Goal: Subscribe to service/newsletter

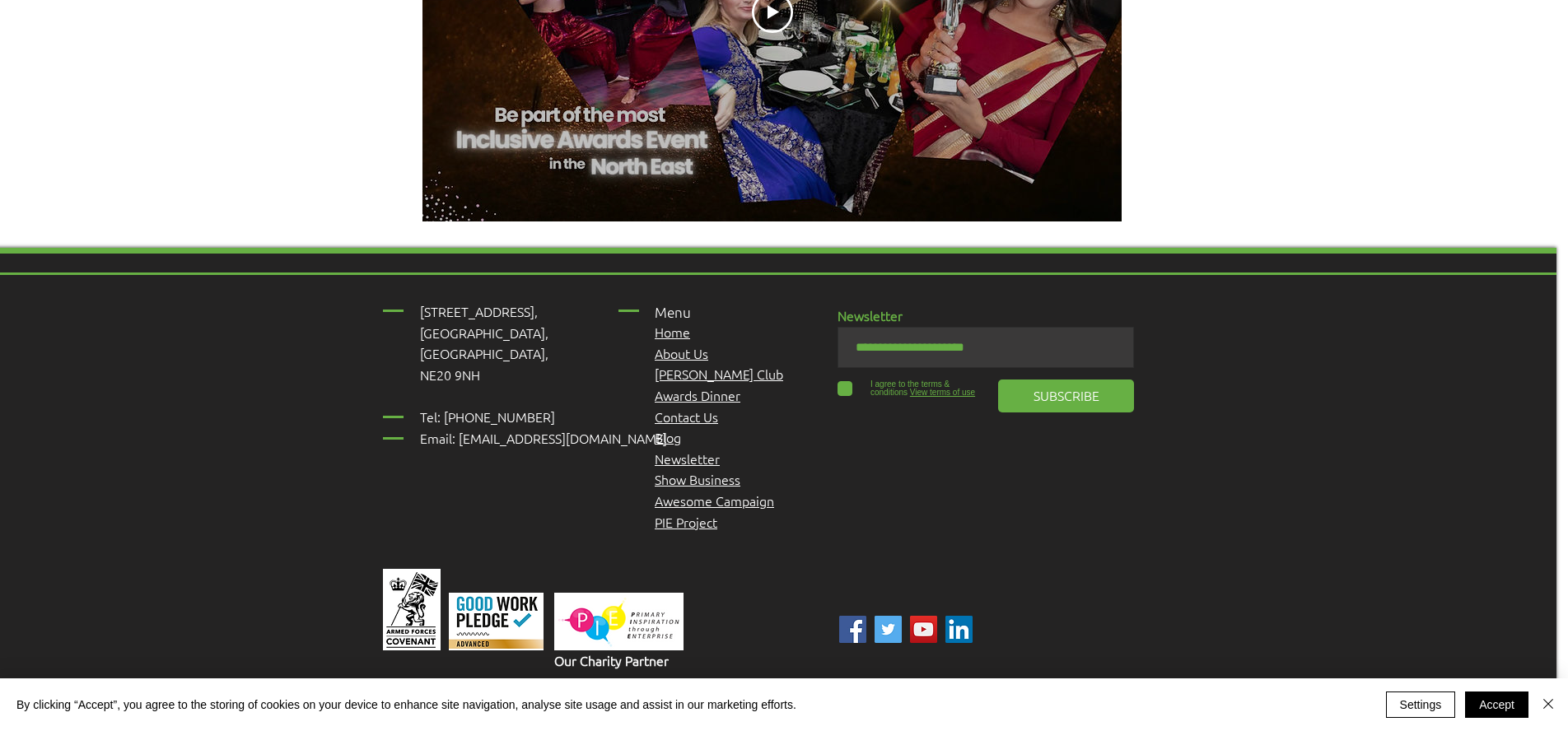
scroll to position [2105, 11]
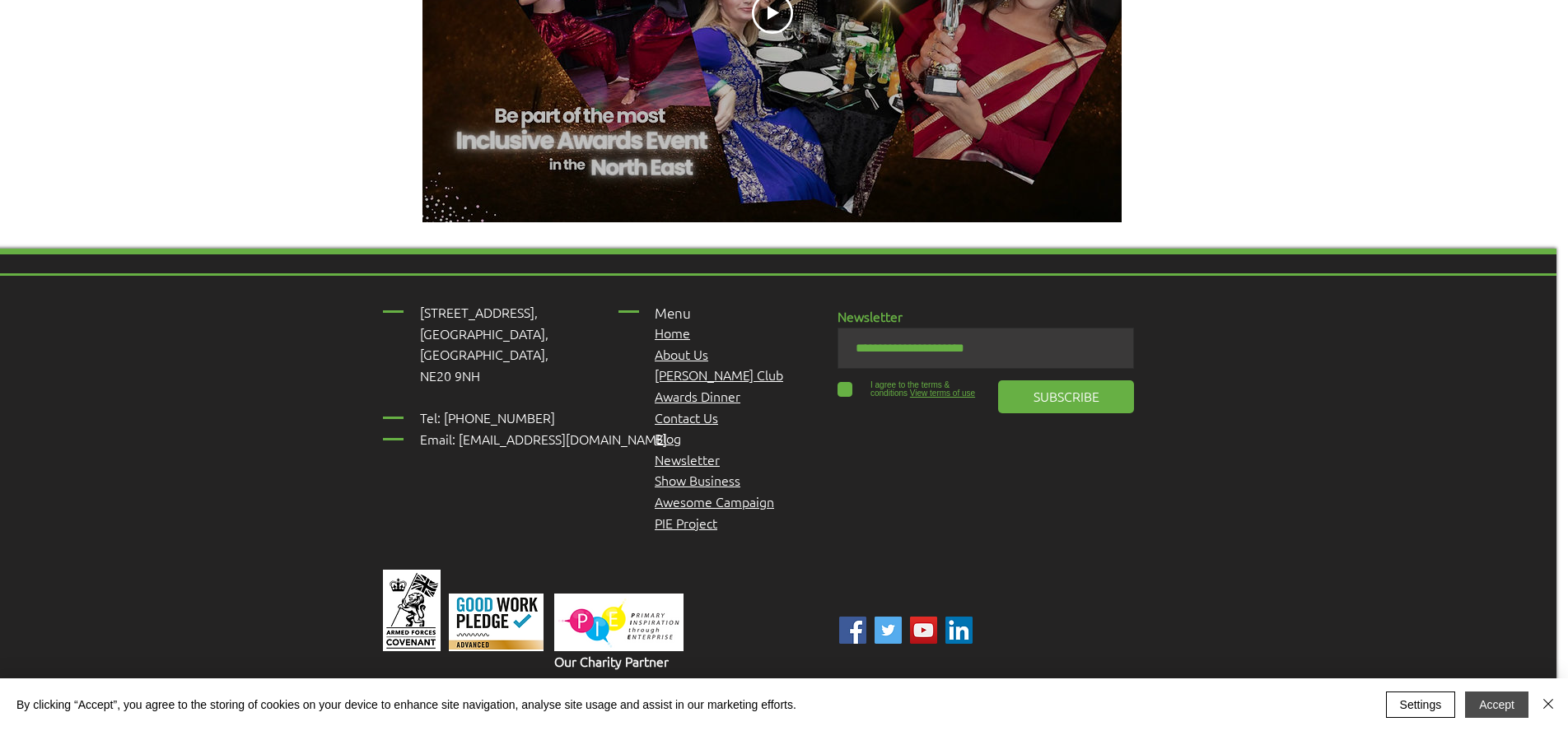
click at [1490, 704] on button "Accept" at bounding box center [1497, 705] width 63 height 26
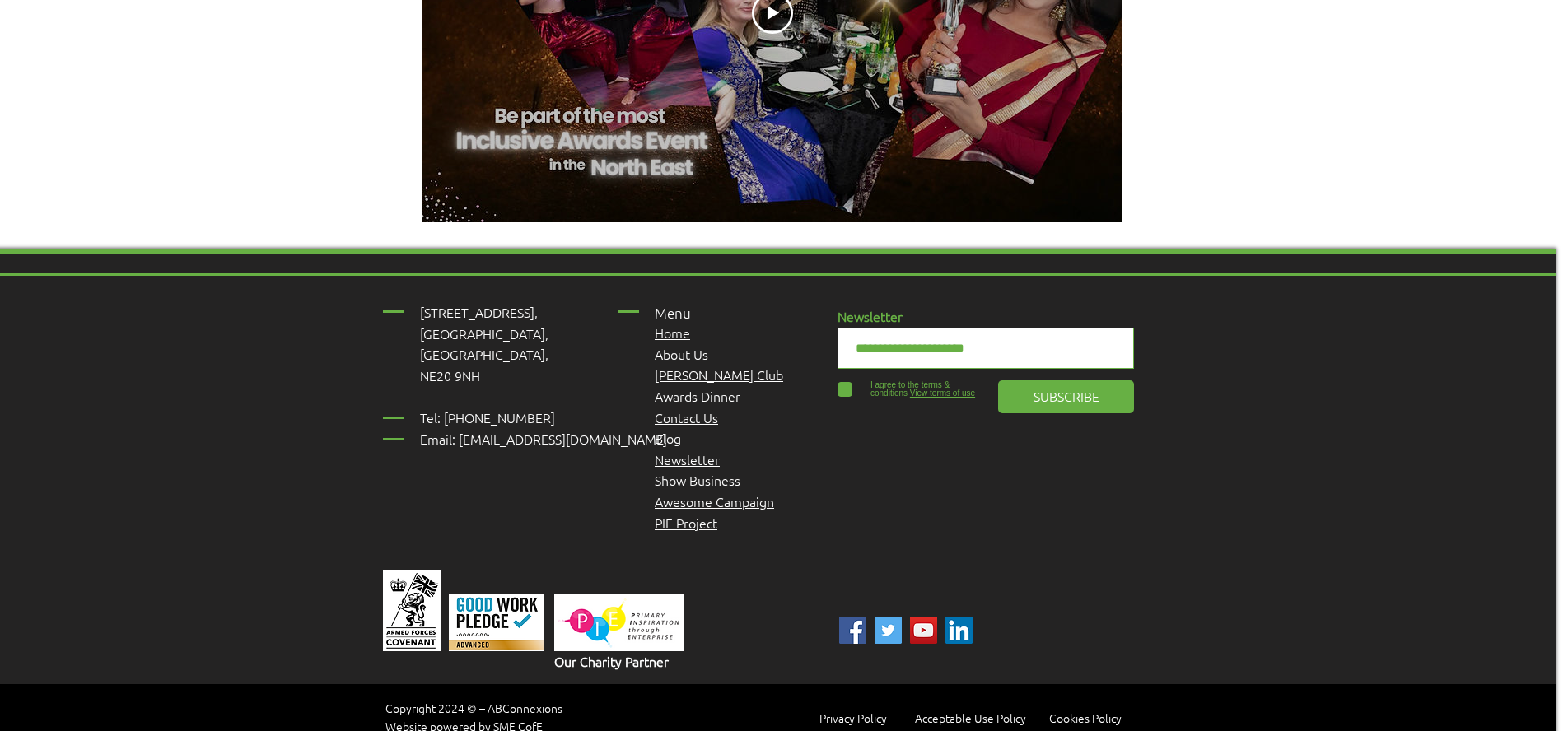
click at [942, 327] on input "email" at bounding box center [985, 347] width 297 height 41
type input "**********"
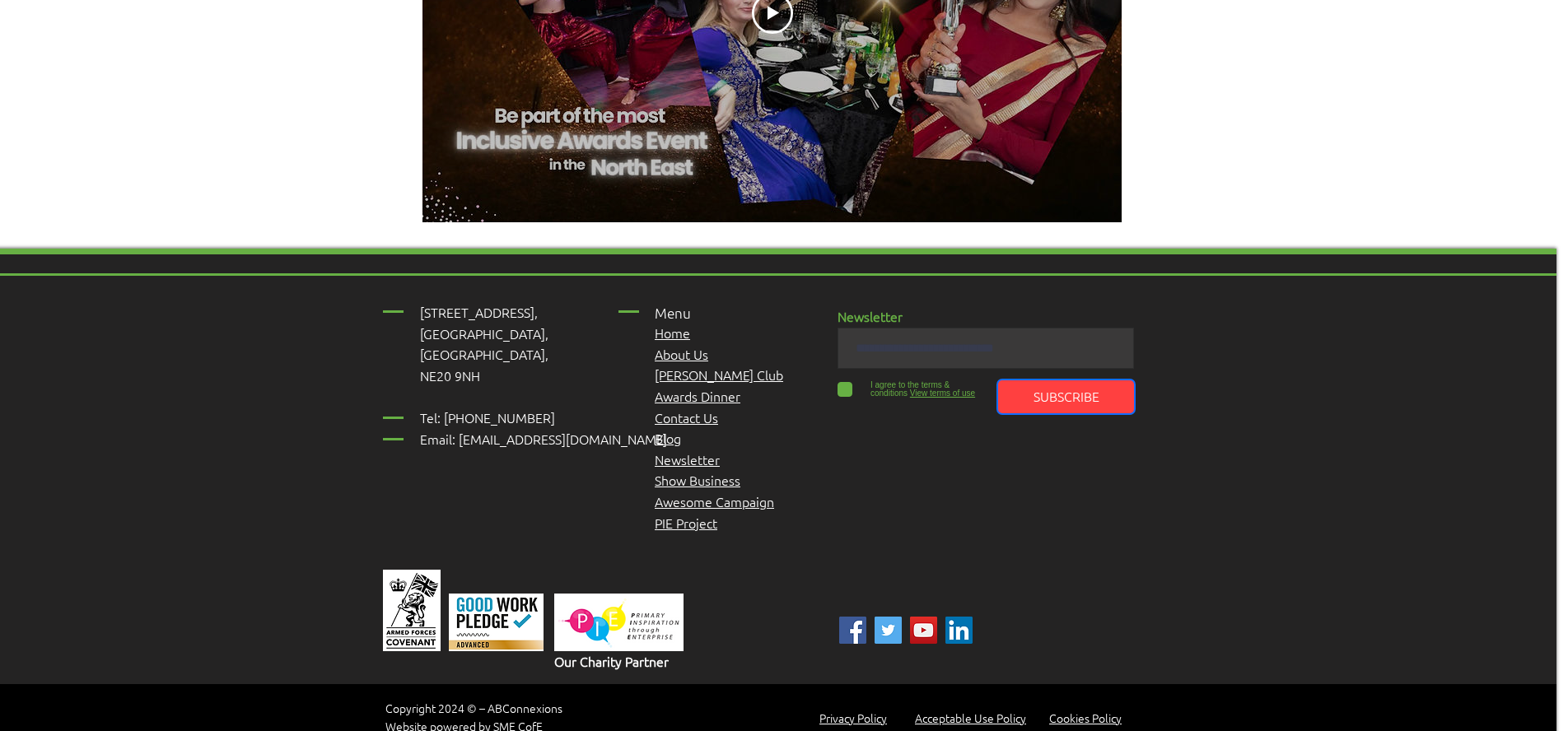
click at [1018, 380] on button "SUBSCRIBE" at bounding box center [1066, 396] width 136 height 33
click at [698, 408] on link "Contact Us" at bounding box center [686, 417] width 63 height 18
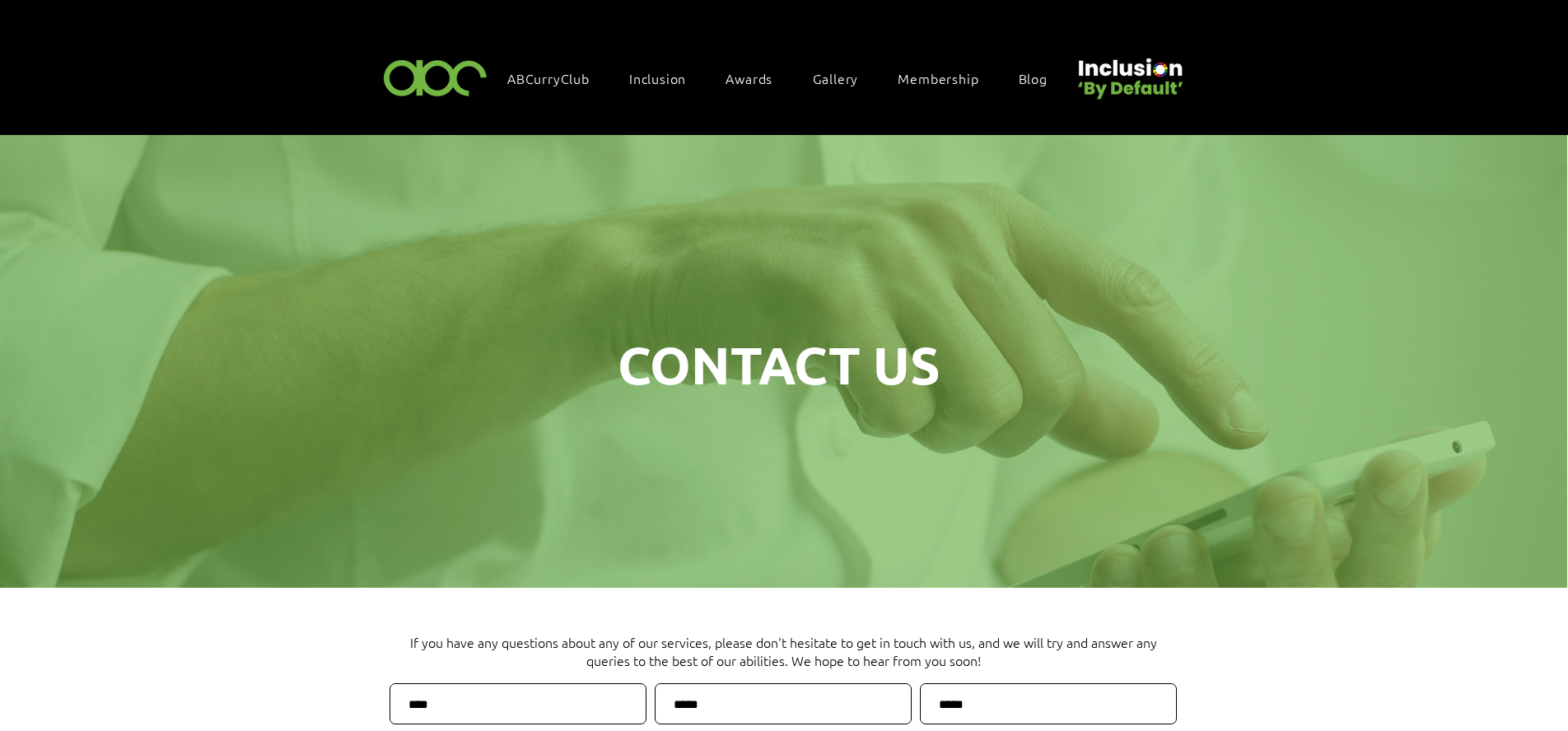
scroll to position [0, 1]
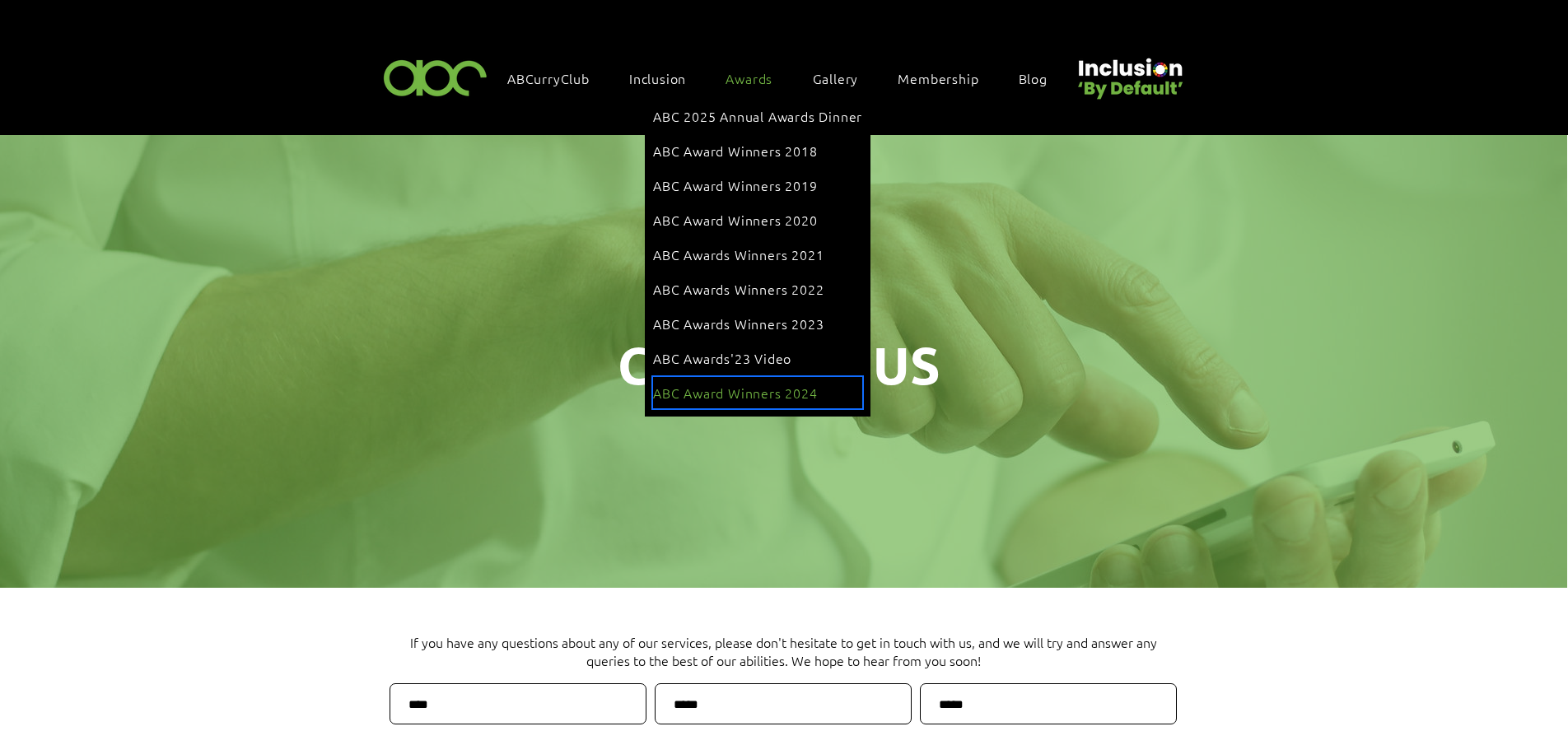
click at [803, 384] on span "ABC Award Winners 2024" at bounding box center [735, 392] width 165 height 18
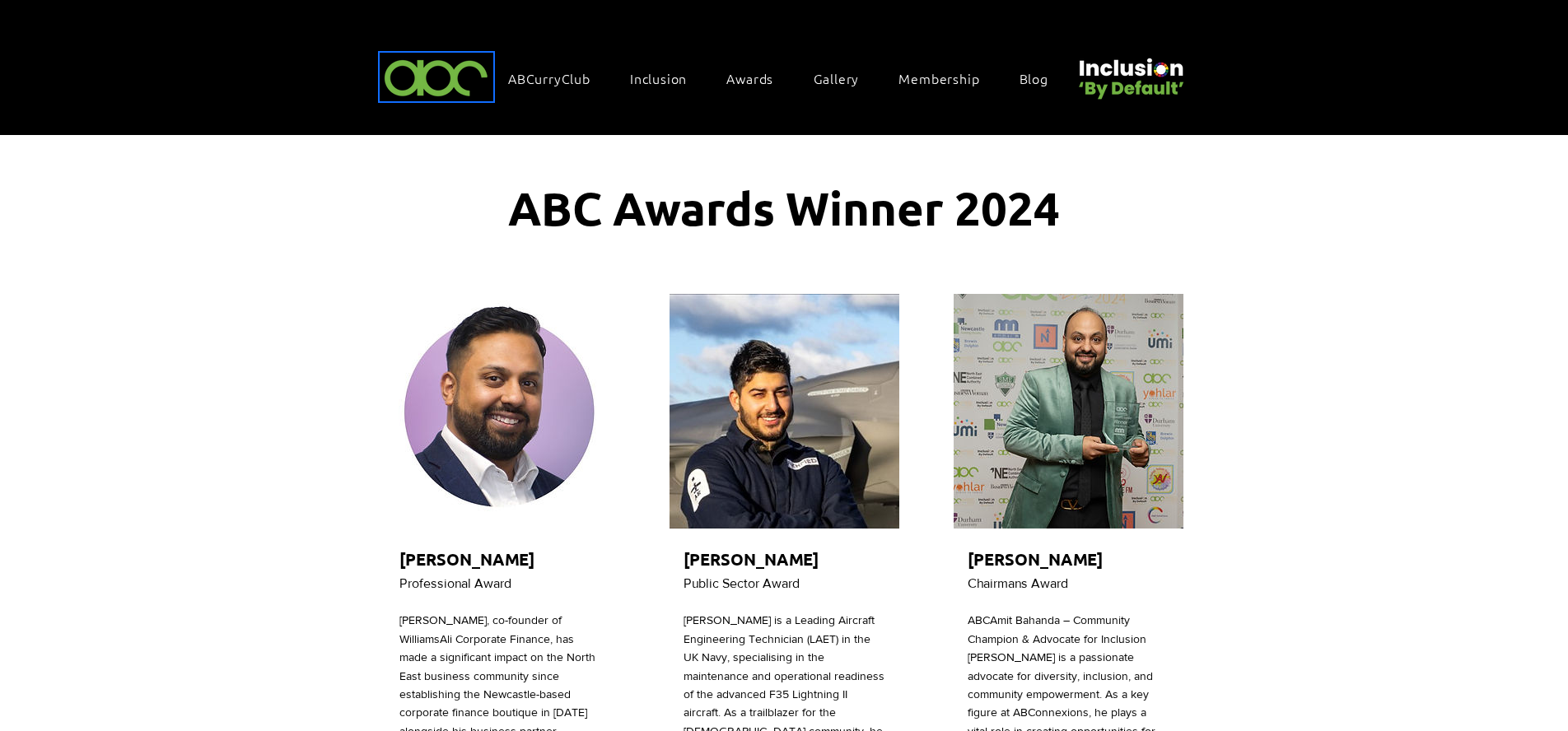
click at [475, 83] on img at bounding box center [436, 77] width 114 height 48
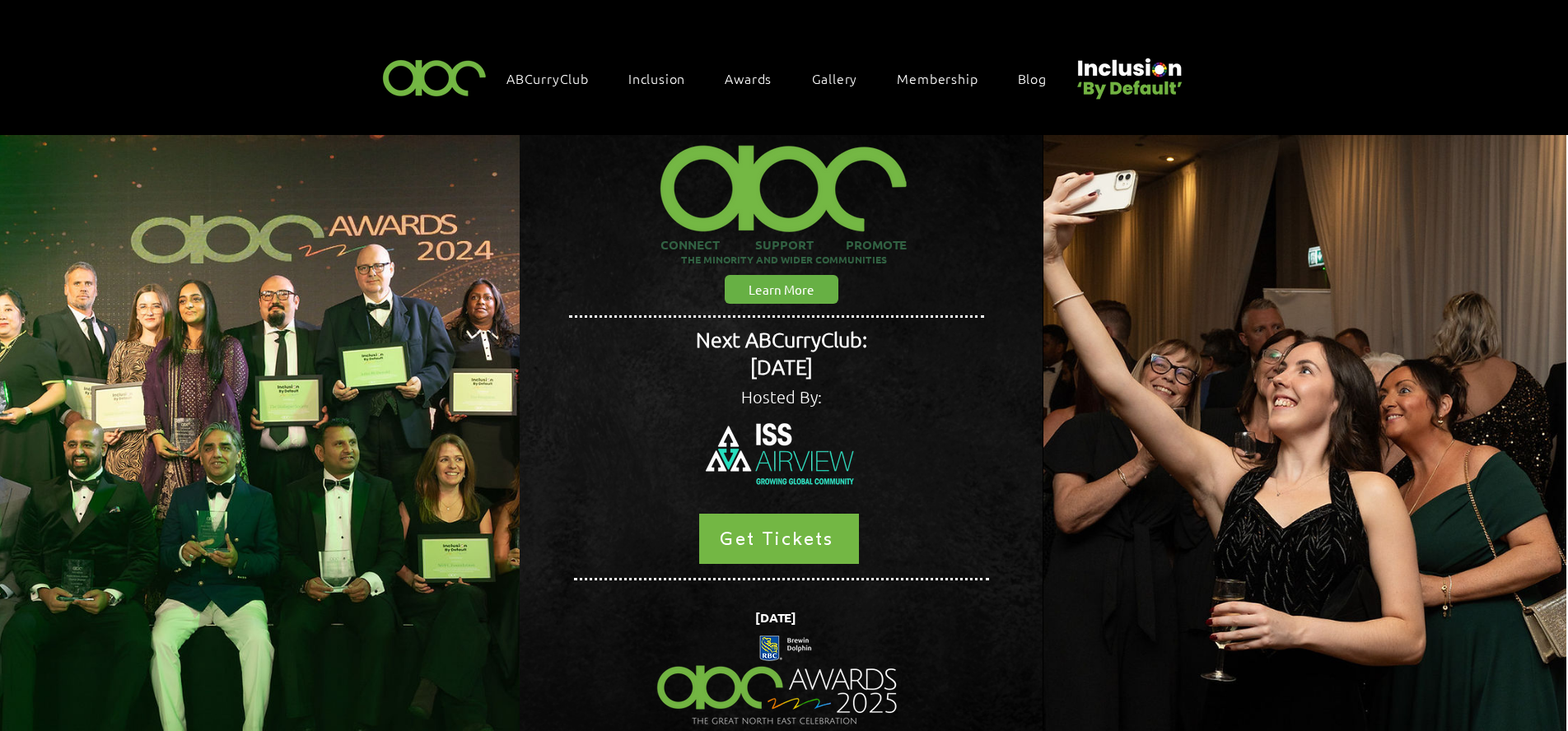
scroll to position [0, 2]
